Goal: Information Seeking & Learning: Learn about a topic

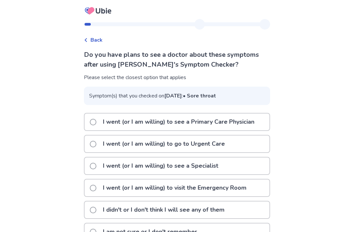
click at [99, 40] on span "Back" at bounding box center [96, 40] width 12 height 8
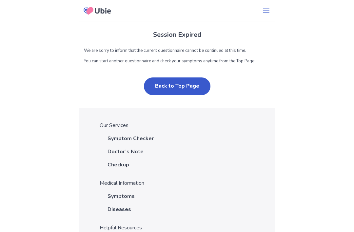
click at [189, 89] on button "Back to Top Page" at bounding box center [177, 86] width 67 height 18
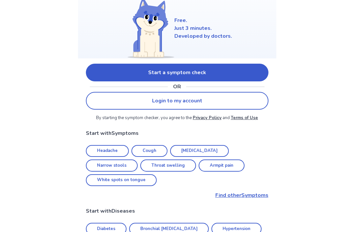
scroll to position [72, 0]
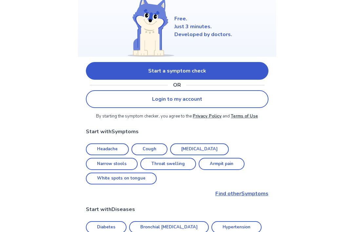
click at [254, 72] on link "Start a symptom check" at bounding box center [177, 71] width 182 height 18
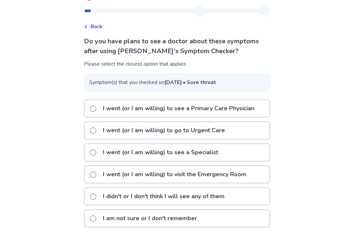
scroll to position [15, 0]
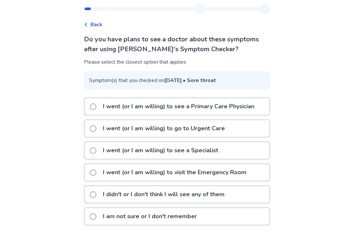
click at [253, 115] on p "I went (or I am willing) to see a Primary Care Physician" at bounding box center [178, 106] width 159 height 17
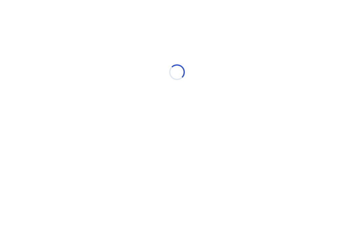
scroll to position [0, 0]
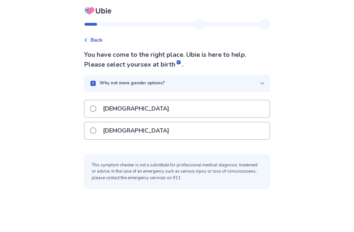
click at [246, 129] on div "[DEMOGRAPHIC_DATA]" at bounding box center [177, 130] width 185 height 17
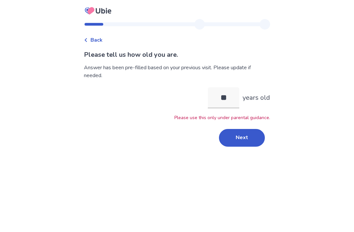
click at [246, 139] on button "Next" at bounding box center [242, 138] width 46 height 18
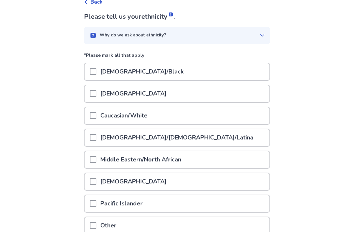
scroll to position [39, 0]
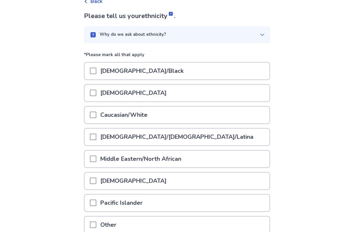
click at [251, 121] on div "Caucasian/White" at bounding box center [177, 114] width 185 height 17
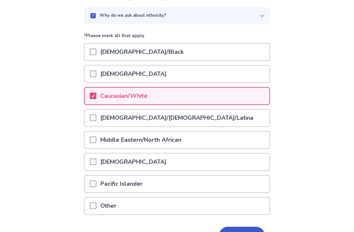
scroll to position [78, 0]
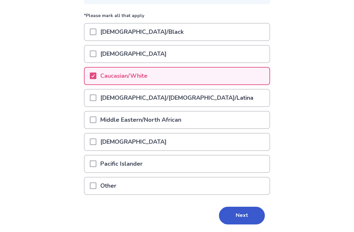
click at [248, 215] on button "Next" at bounding box center [242, 215] width 46 height 18
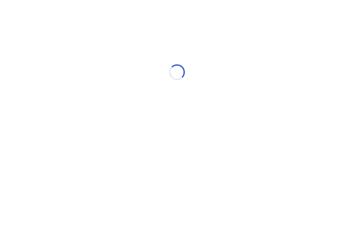
scroll to position [0, 0]
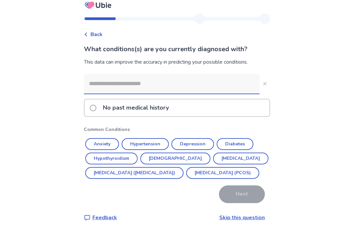
scroll to position [21, 0]
click at [244, 216] on link "Skip this question" at bounding box center [242, 217] width 46 height 7
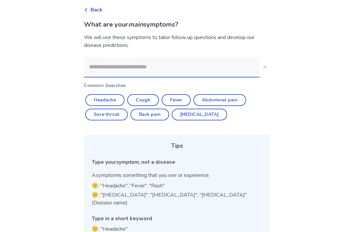
scroll to position [34, 0]
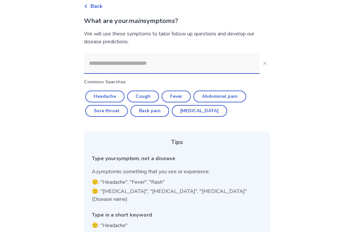
click at [115, 97] on button "Headache" at bounding box center [104, 96] width 39 height 12
type input "********"
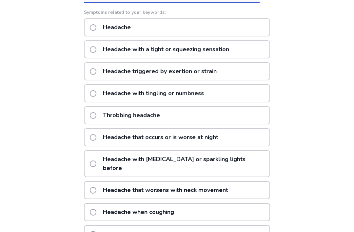
scroll to position [105, 0]
click at [243, 117] on div "Throbbing headache" at bounding box center [177, 115] width 186 height 18
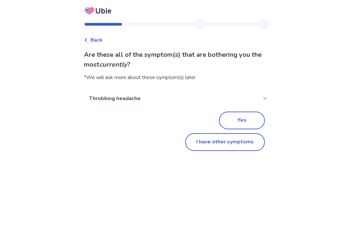
click at [250, 143] on button "I have other symptoms" at bounding box center [225, 142] width 80 height 18
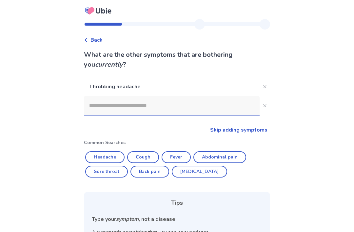
scroll to position [82, 0]
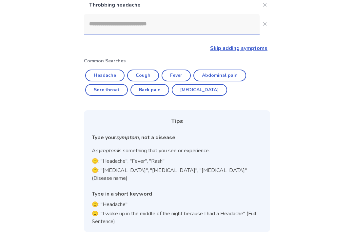
click at [119, 92] on button "Sore throat" at bounding box center [106, 90] width 43 height 12
type input "**********"
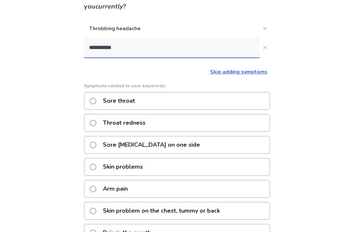
scroll to position [64, 0]
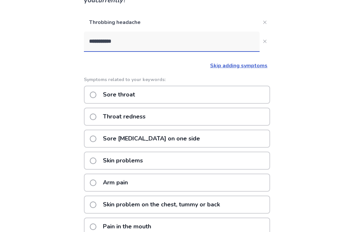
click at [240, 122] on div "Throat redness" at bounding box center [177, 117] width 186 height 18
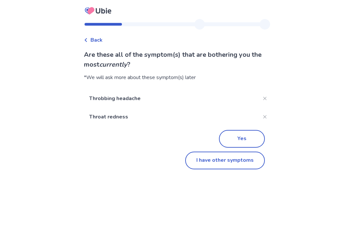
click at [233, 162] on button "I have other symptoms" at bounding box center [225, 160] width 80 height 18
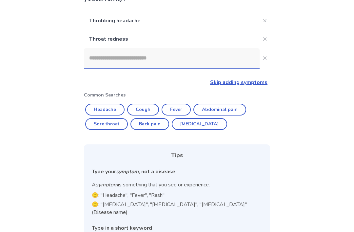
scroll to position [65, 0]
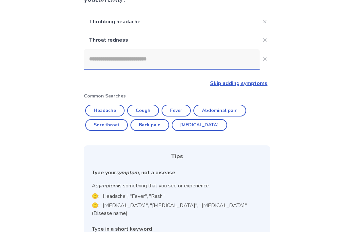
click at [214, 59] on input at bounding box center [172, 59] width 176 height 20
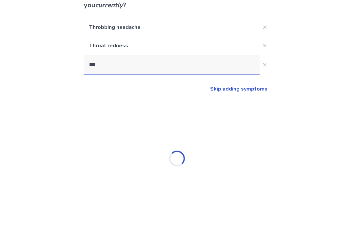
scroll to position [21, 0]
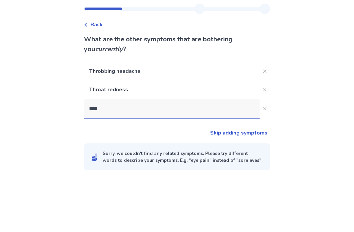
type input "*****"
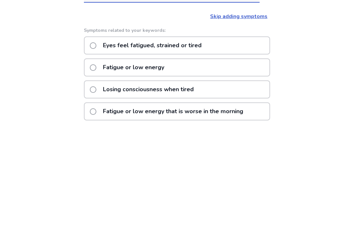
click at [234, 147] on div "Eyes feel fatigued, strained or tired" at bounding box center [177, 156] width 186 height 18
